Goal: Task Accomplishment & Management: Use online tool/utility

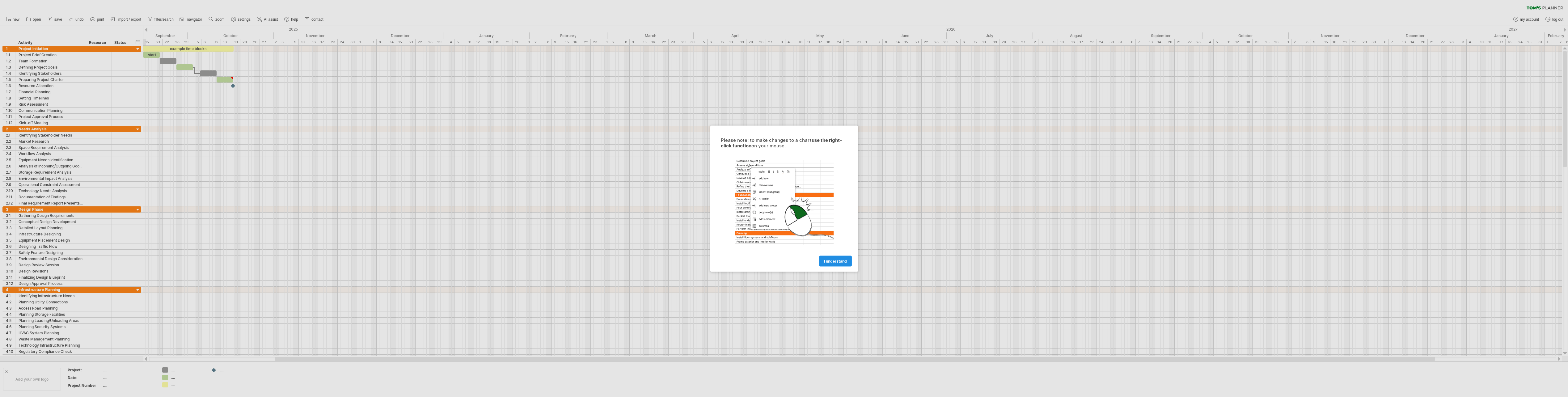
click at [839, 261] on span "I understand" at bounding box center [835, 261] width 23 height 4
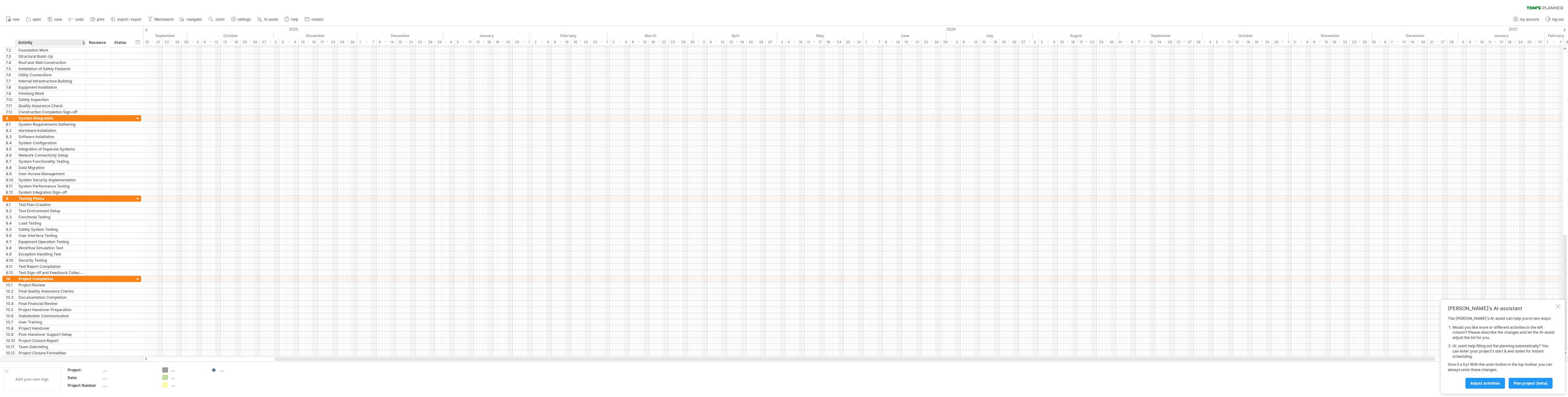
click at [37, 380] on div "Add your own logo" at bounding box center [31, 380] width 58 height 23
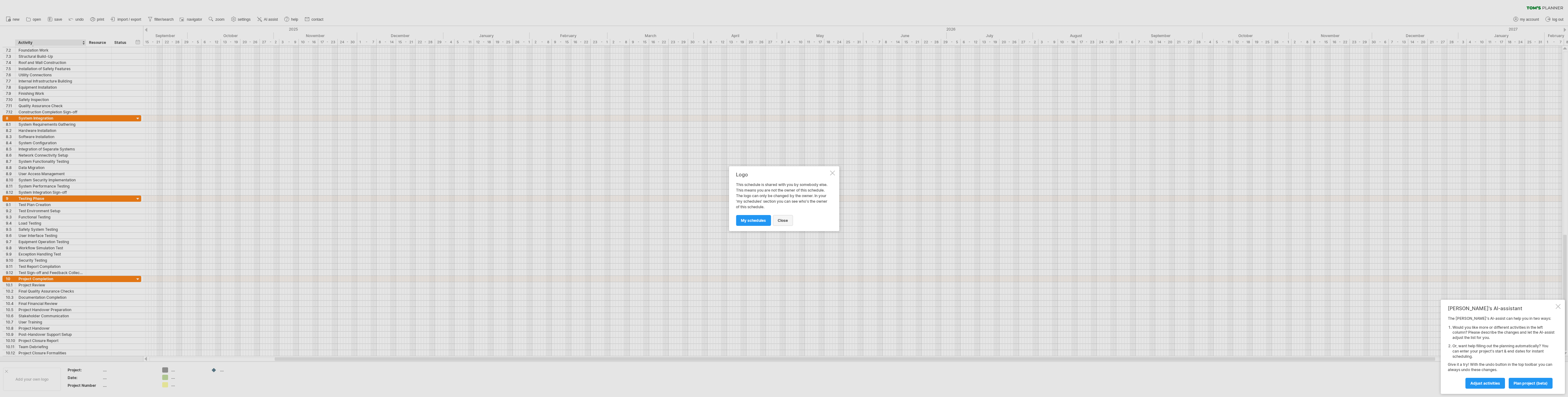
click at [780, 221] on span "close" at bounding box center [783, 221] width 10 height 4
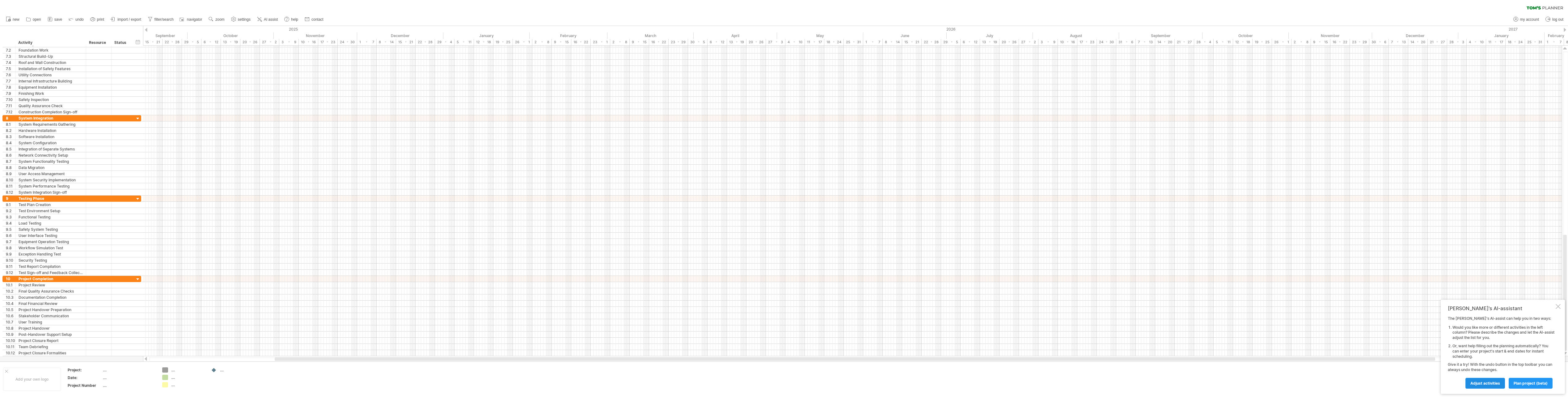
click at [1481, 382] on span "Adjust activities" at bounding box center [1485, 383] width 30 height 4
click at [1529, 385] on span "adjust template" at bounding box center [1533, 383] width 29 height 4
click at [1510, 381] on link "back" at bounding box center [1502, 383] width 19 height 11
click at [1532, 382] on span "plan project (beta)" at bounding box center [1530, 383] width 34 height 4
click at [1501, 383] on span "back" at bounding box center [1497, 383] width 9 height 4
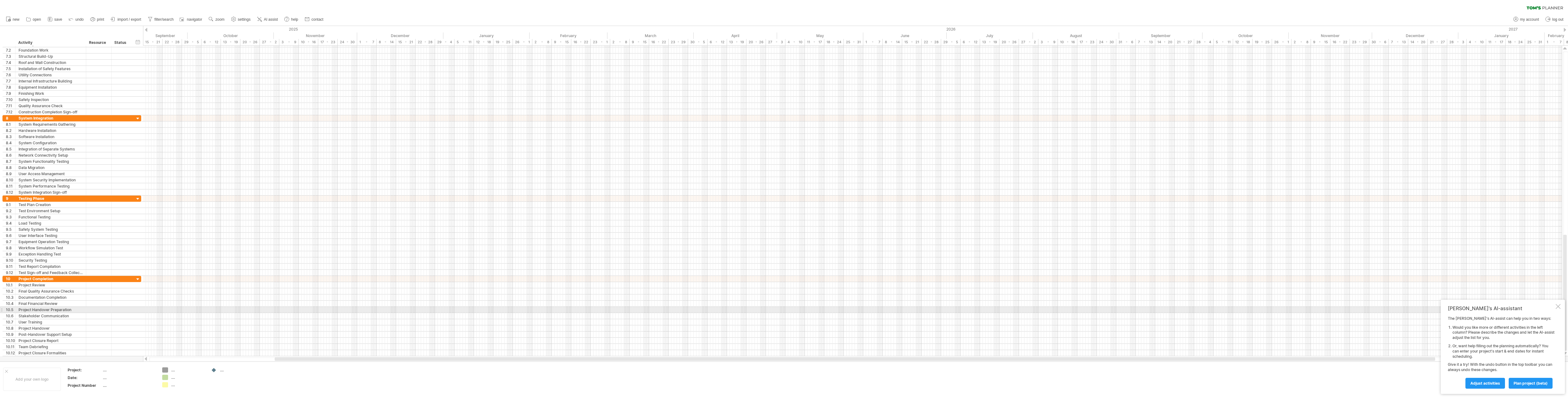
click at [1561, 308] on div "[PERSON_NAME]'s AI-assistant The [PERSON_NAME]'s AI-assist can help you in two …" at bounding box center [1502, 347] width 124 height 94
click at [1560, 307] on div at bounding box center [1558, 307] width 5 height 5
drag, startPoint x: 1567, startPoint y: 309, endPoint x: 1556, endPoint y: 184, distance: 125.5
click at [1562, 178] on div at bounding box center [1564, 201] width 7 height 311
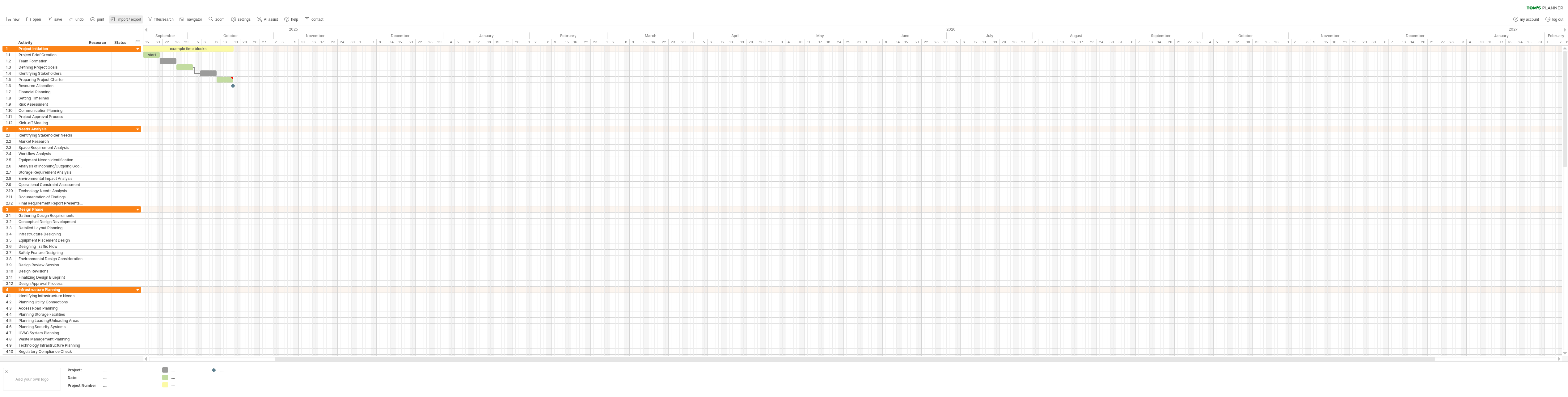
click at [127, 20] on span "import / export" at bounding box center [129, 20] width 24 height 4
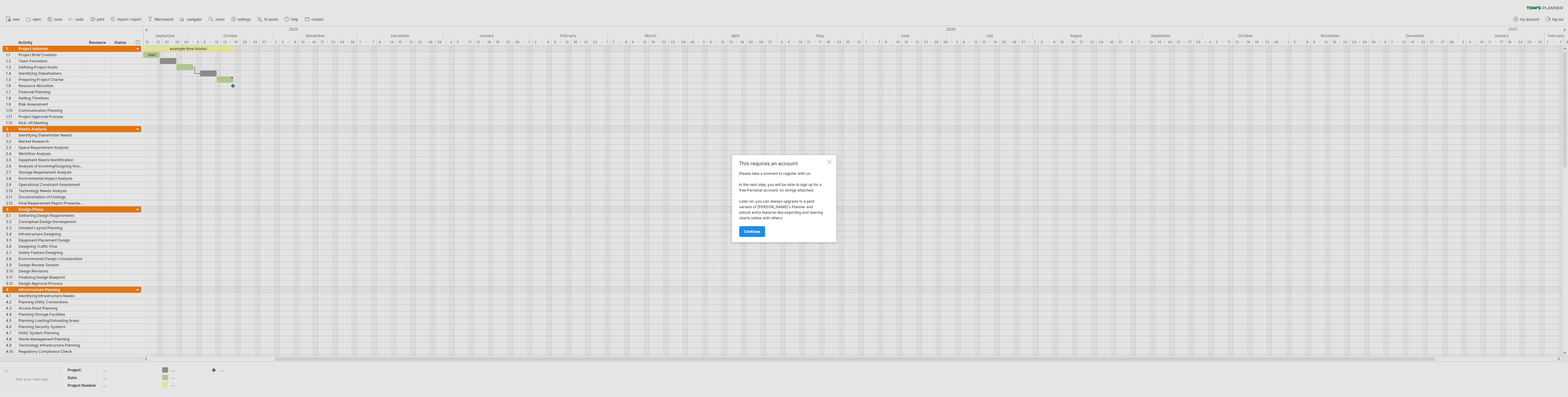
click at [761, 234] on link "continue" at bounding box center [752, 232] width 26 height 11
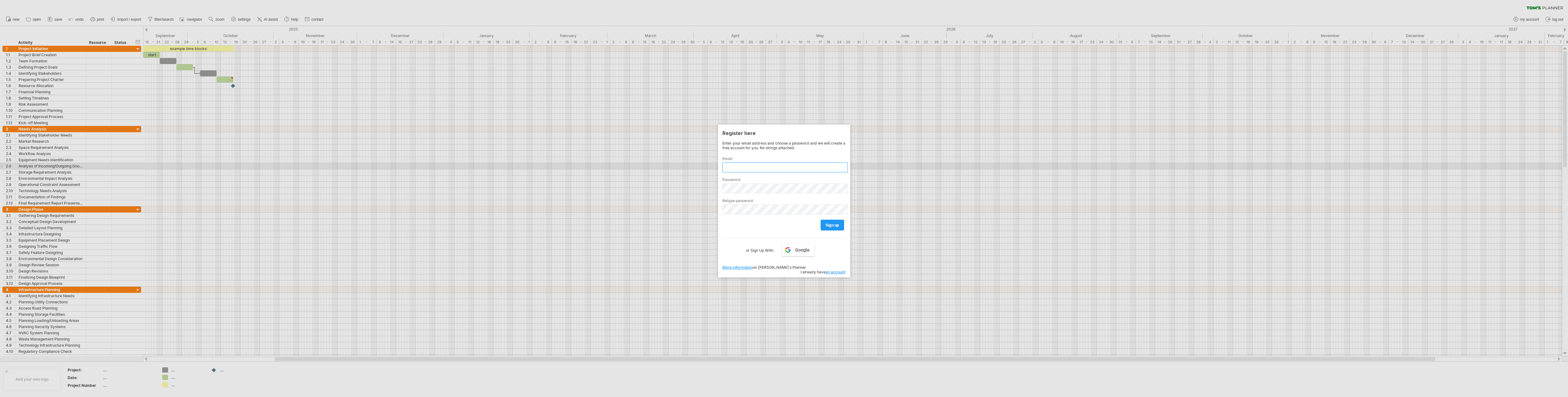
click at [777, 166] on input "text" at bounding box center [785, 168] width 125 height 10
click at [782, 166] on input "******" at bounding box center [785, 168] width 125 height 10
type input "**********"
click at [836, 224] on span "sign up" at bounding box center [832, 225] width 14 height 4
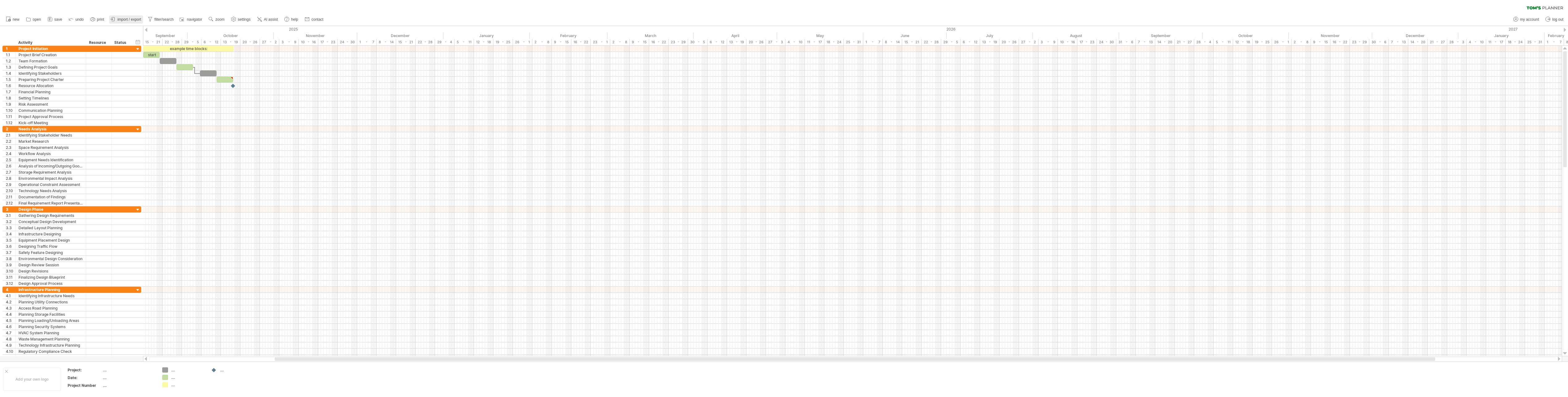
click at [138, 19] on span "import / export" at bounding box center [129, 20] width 24 height 4
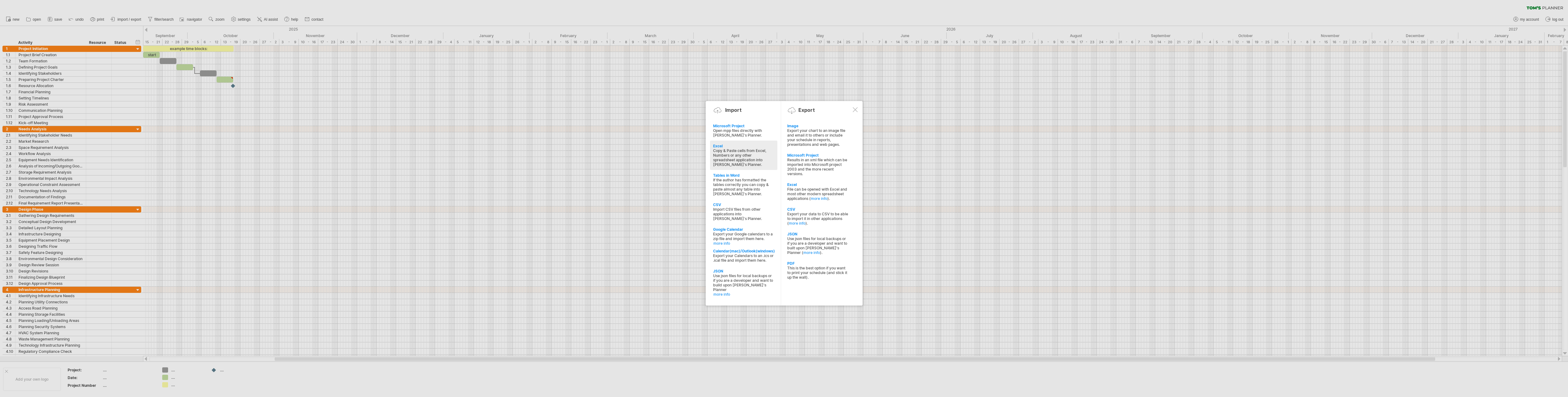
click at [742, 154] on div "Copy & Paste cells from Excel, Numbers or any other spreadsheet application int…" at bounding box center [744, 157] width 61 height 18
type textarea "**********"
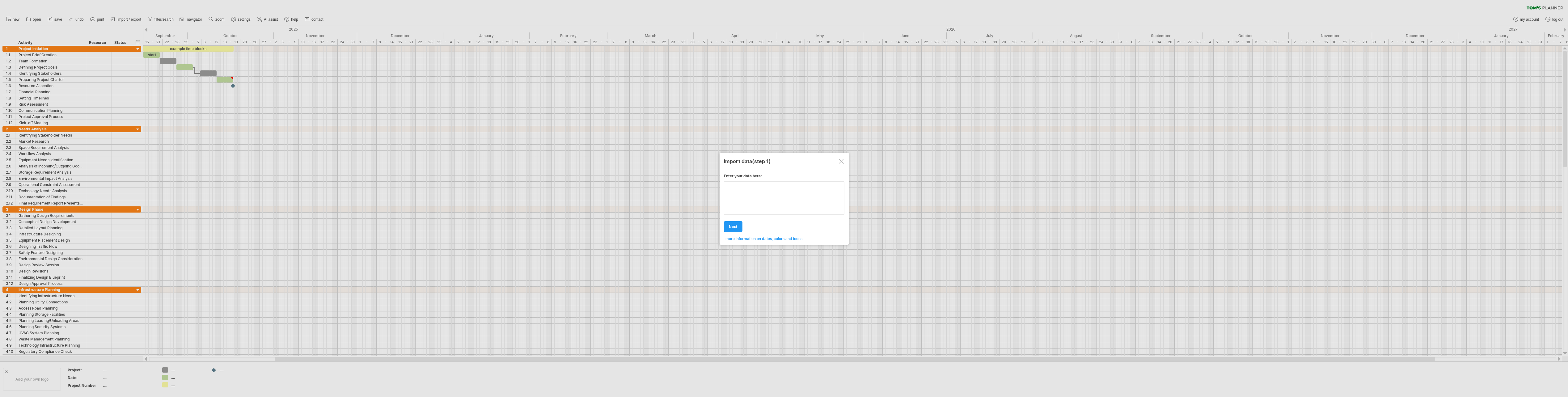
click at [812, 201] on div "Enter your data here: Your data: Weekend days ' mon tue Hide weekend days" at bounding box center [784, 205] width 121 height 72
click at [761, 192] on textarea at bounding box center [784, 189] width 121 height 15
type textarea "**********"
click at [732, 206] on div "Enter your data here: Your data: Weekend days ' mon tue Hide weekend days" at bounding box center [784, 195] width 121 height 53
click at [772, 193] on textarea at bounding box center [784, 198] width 121 height 34
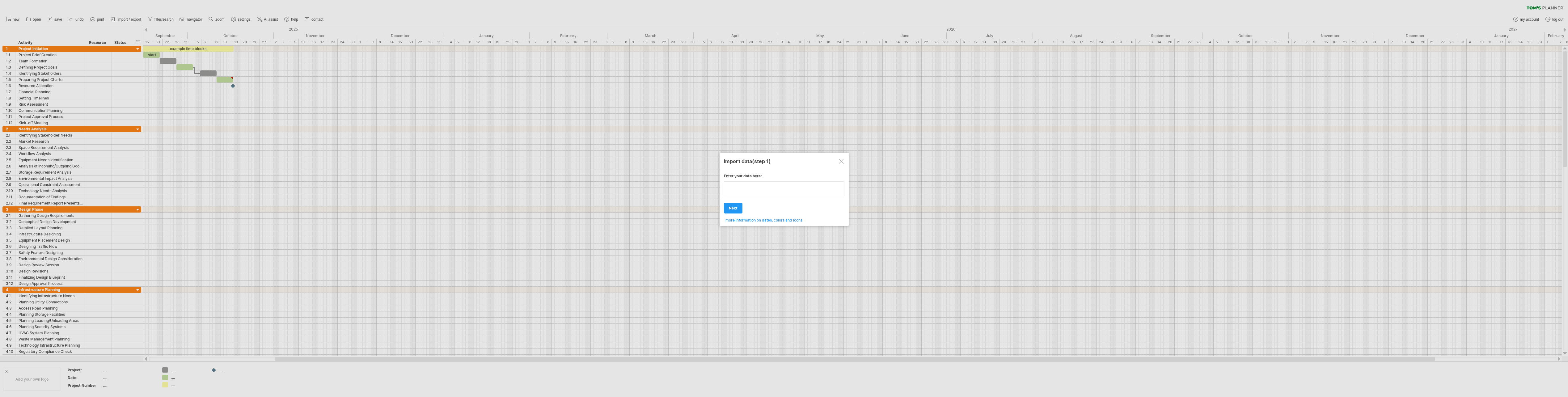
type textarea "**********"
click at [838, 164] on div "Import data (step 1)" at bounding box center [784, 160] width 121 height 11
